Goal: Find specific page/section: Find specific page/section

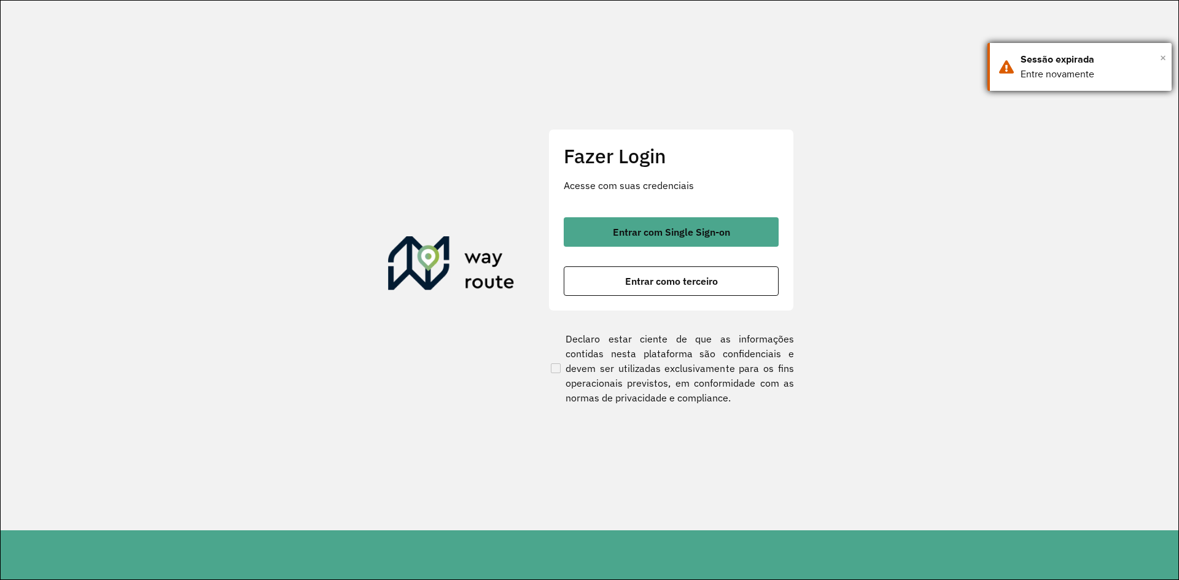
click at [1164, 60] on span "×" at bounding box center [1163, 58] width 6 height 18
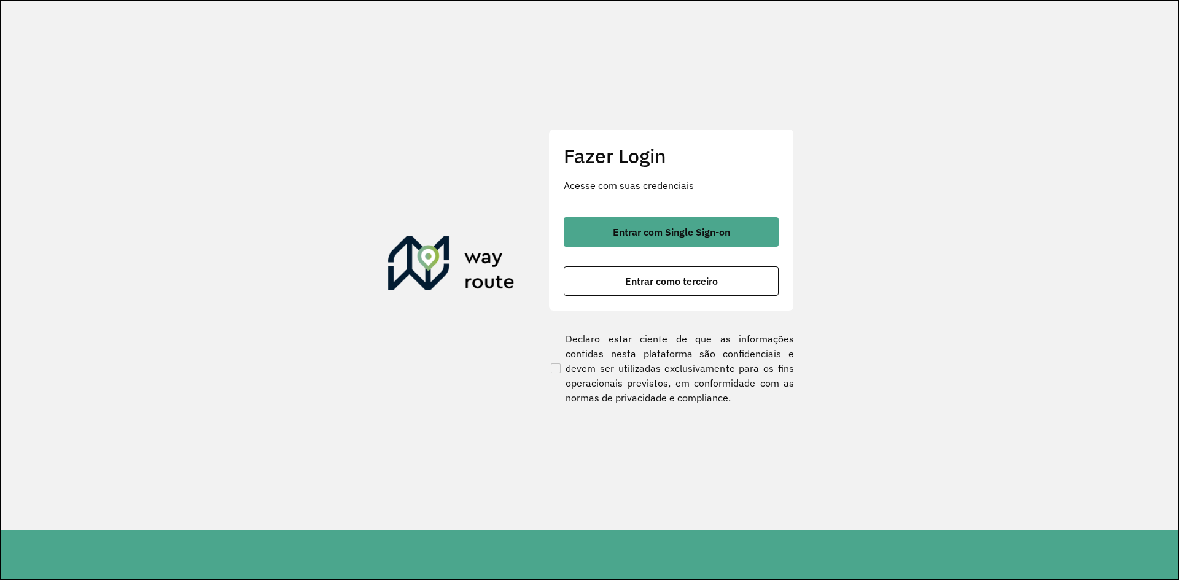
click at [1039, 267] on section "Fazer Login Acesse com suas credenciais Entrar com Single Sign-on Entrar como t…" at bounding box center [590, 266] width 1178 height 530
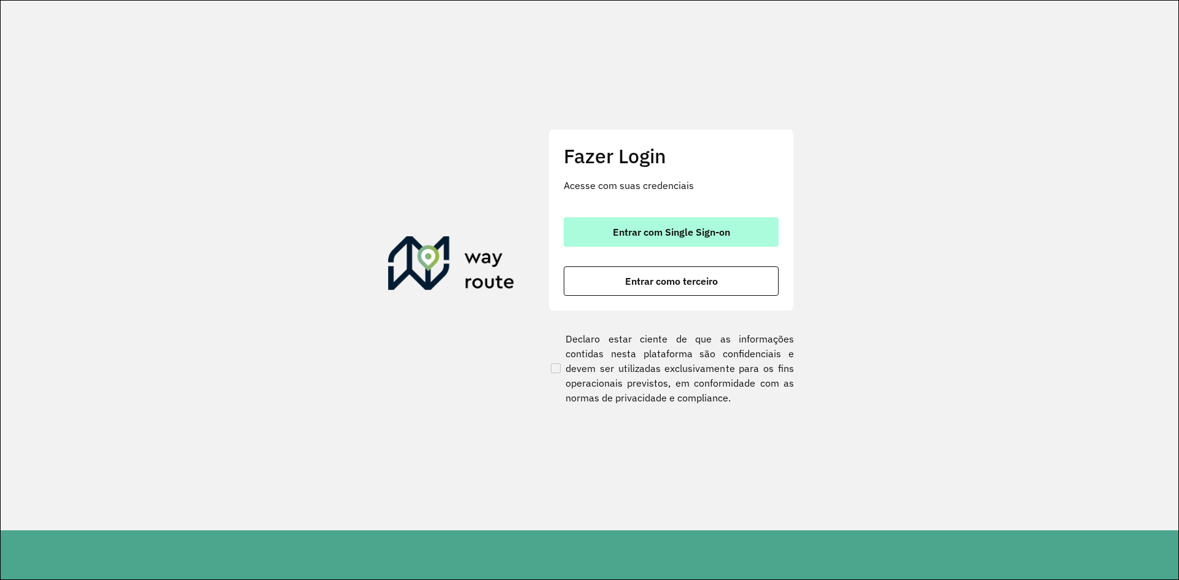
click at [618, 230] on span "Entrar com Single Sign-on" at bounding box center [671, 232] width 117 height 10
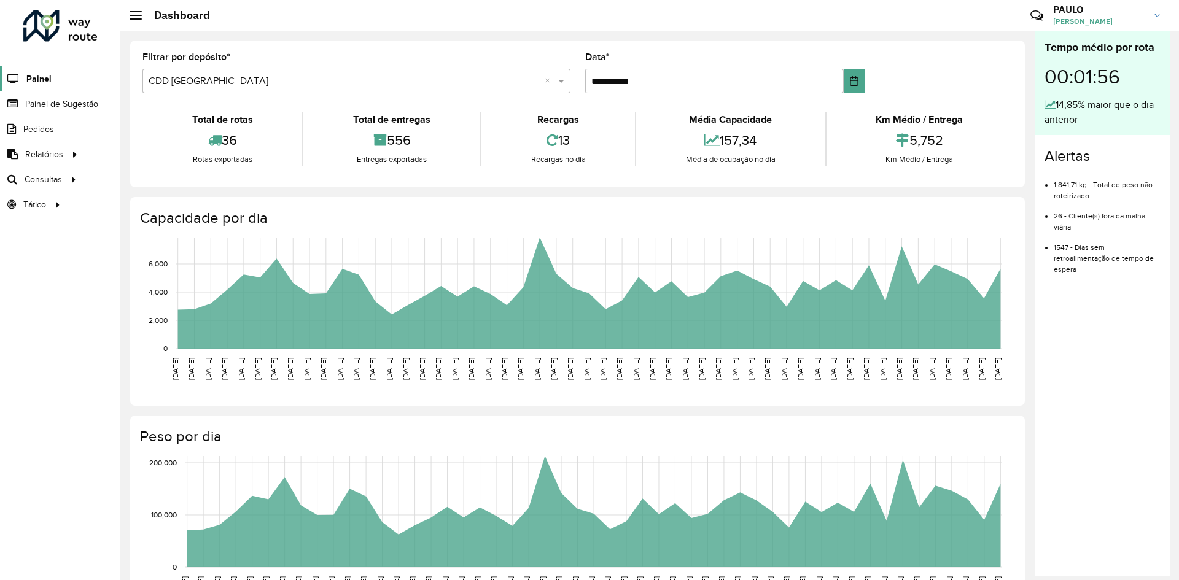
click at [42, 77] on span "Painel" at bounding box center [38, 78] width 25 height 13
click at [87, 106] on span "Painel de Sugestão" at bounding box center [63, 104] width 77 height 13
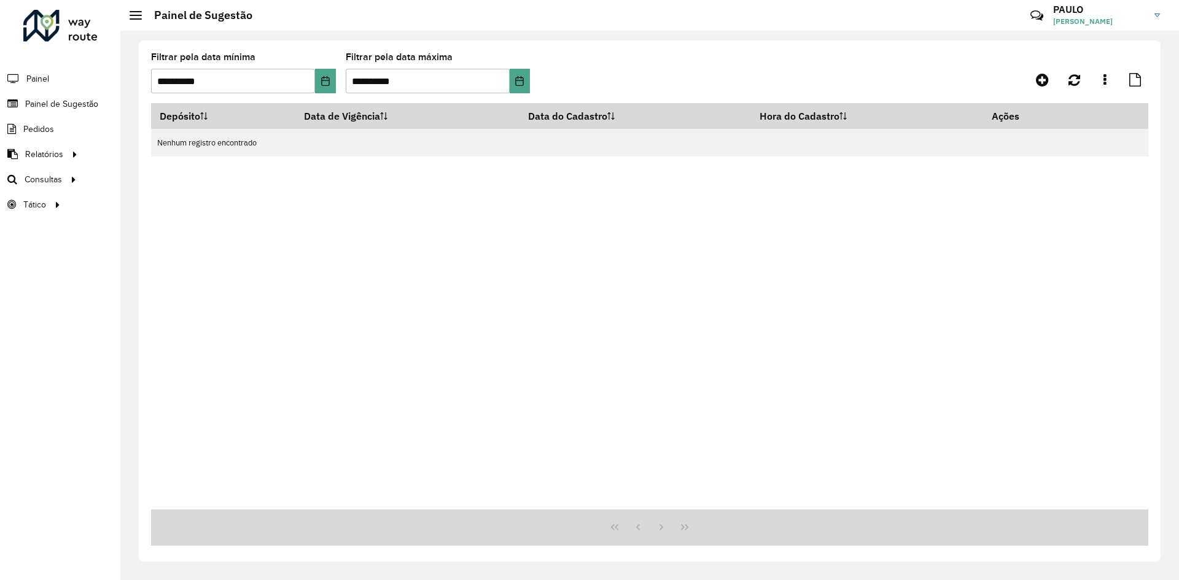
click at [394, 162] on div "Depósito Data de Vigência Data do Cadastro Hora do Cadastro Ações Nenhum regist…" at bounding box center [650, 306] width 998 height 407
click at [327, 77] on icon "Choose Date" at bounding box center [325, 81] width 8 height 10
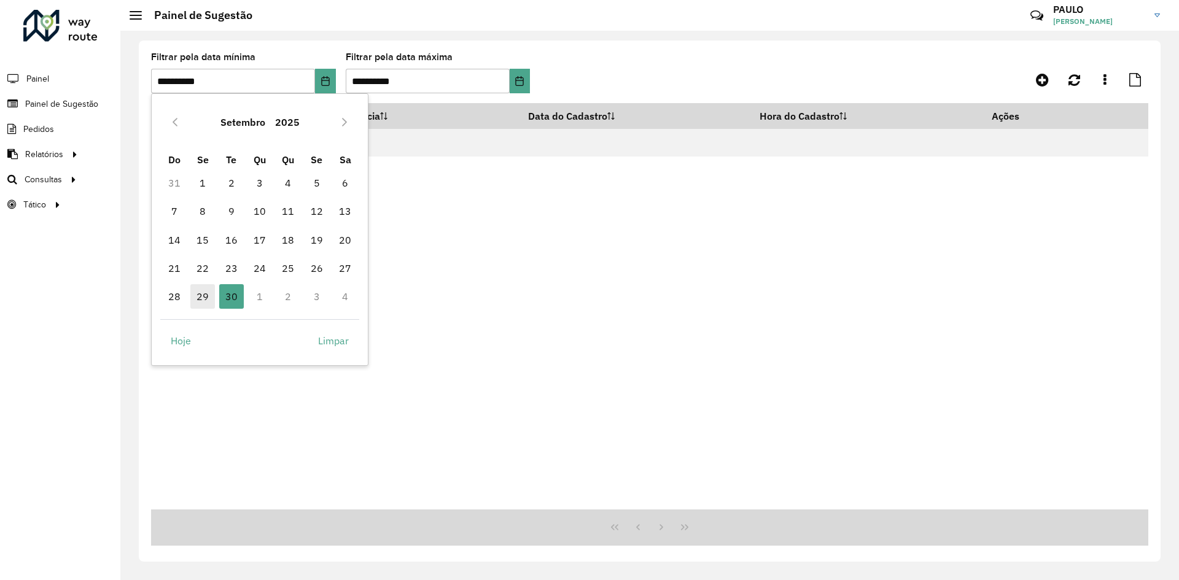
click at [204, 302] on span "29" at bounding box center [202, 296] width 25 height 25
type input "**********"
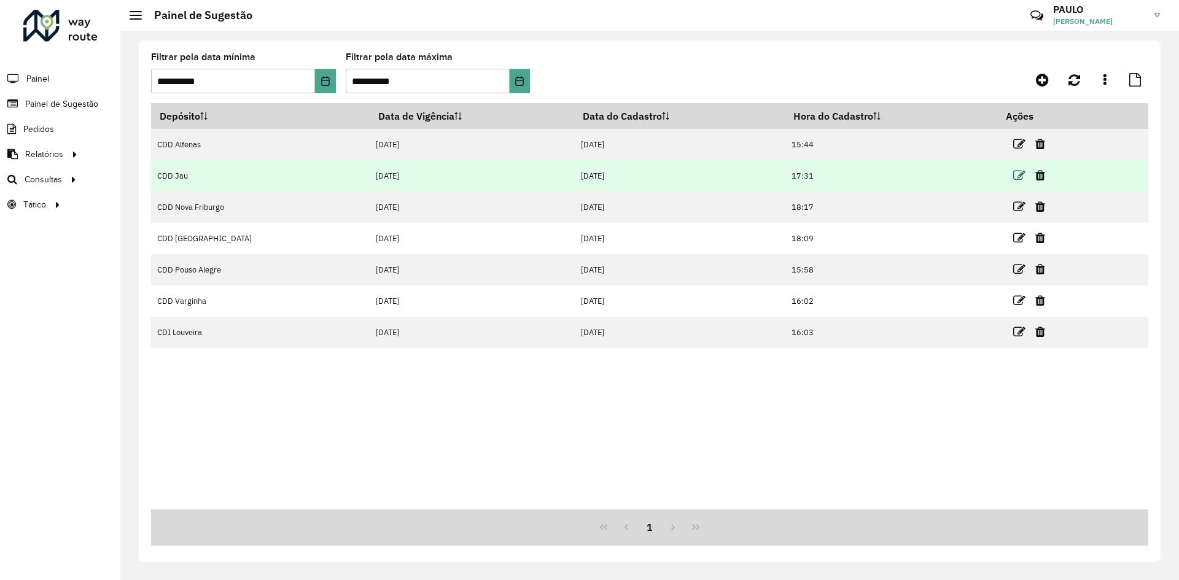
click at [1014, 179] on icon at bounding box center [1020, 176] width 12 height 12
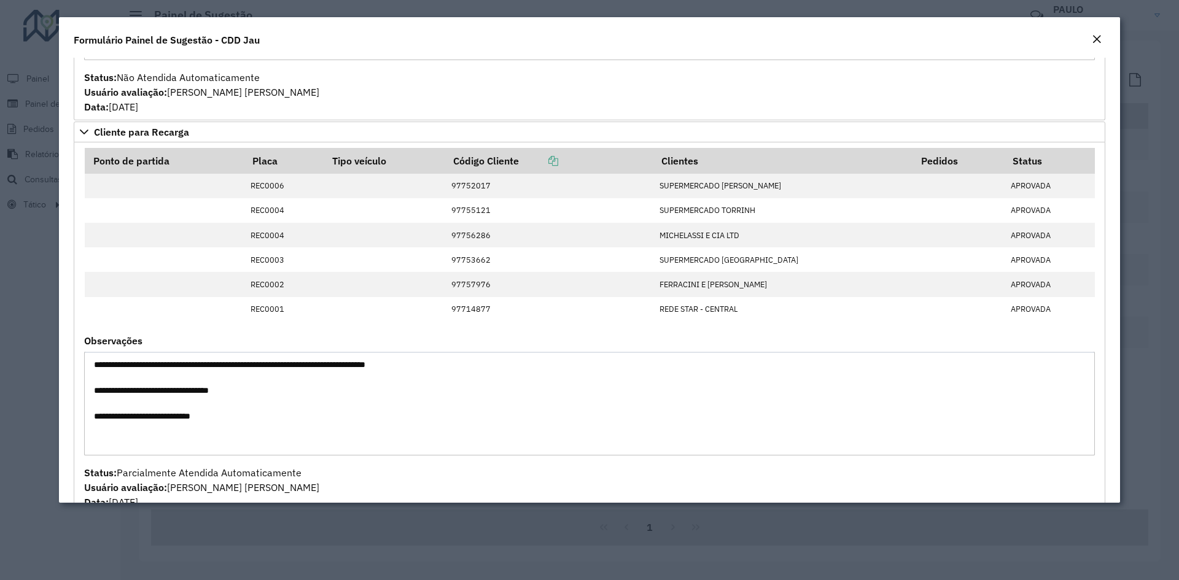
scroll to position [430, 0]
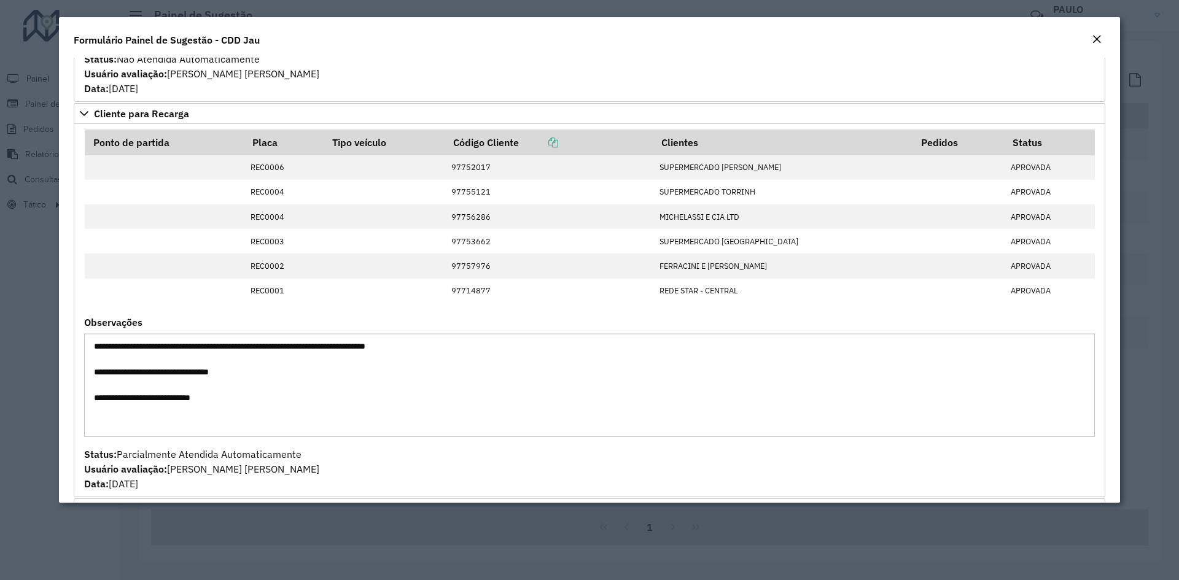
click at [1095, 39] on em "Close" at bounding box center [1097, 39] width 10 height 10
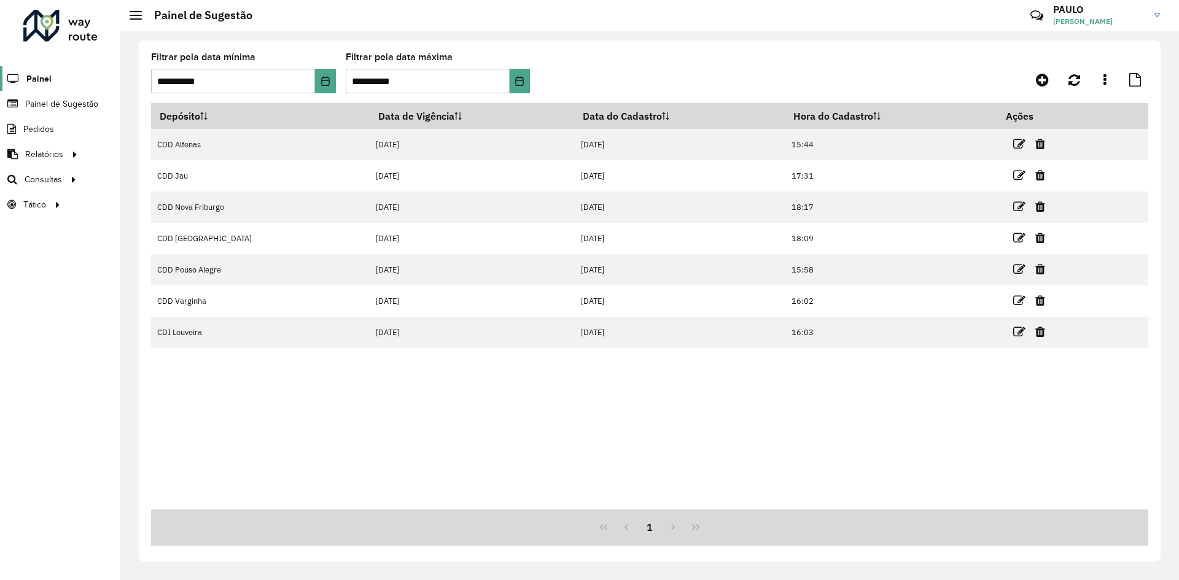
click at [29, 78] on span "Painel" at bounding box center [38, 78] width 25 height 13
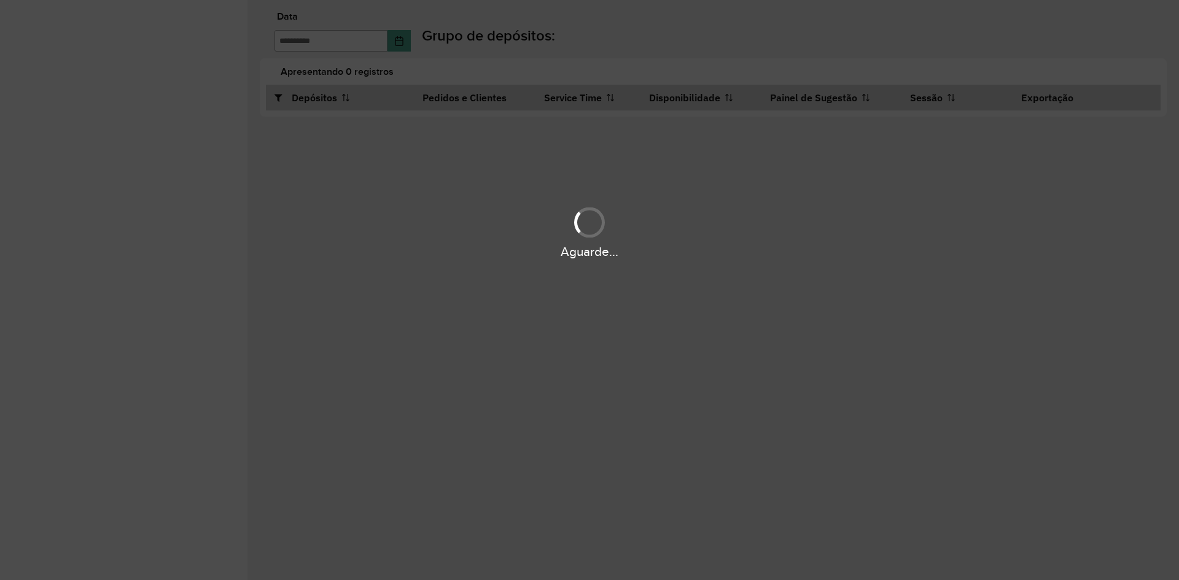
type input "**********"
